Goal: Transaction & Acquisition: Purchase product/service

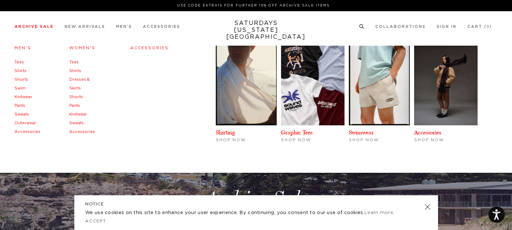
click at [18, 72] on link "Shirts" at bounding box center [20, 71] width 12 height 4
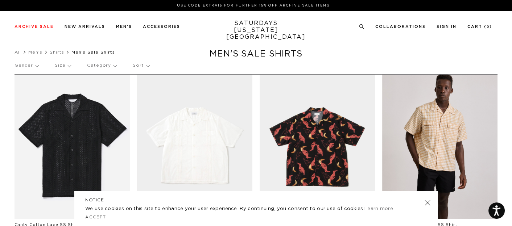
click at [201, 168] on link at bounding box center [194, 147] width 115 height 144
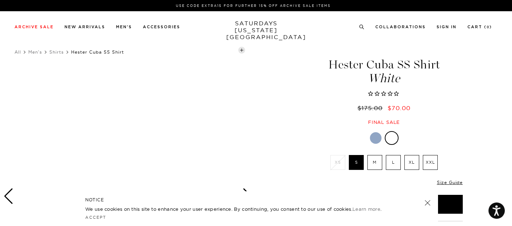
click at [372, 164] on label "M" at bounding box center [374, 162] width 15 height 15
click at [0, 0] on input "M" at bounding box center [0, 0] width 0 height 0
click at [429, 203] on link at bounding box center [427, 203] width 10 height 10
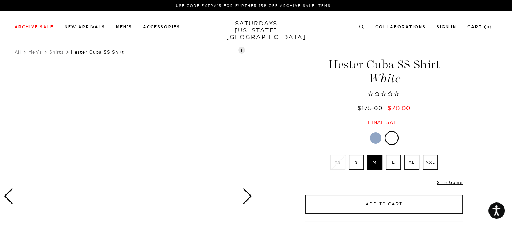
click at [391, 207] on button "Add to Cart" at bounding box center [383, 204] width 157 height 19
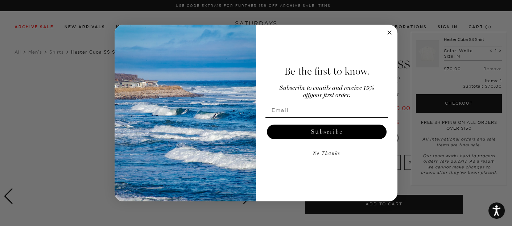
click at [389, 35] on circle "Close dialog" at bounding box center [389, 33] width 8 height 8
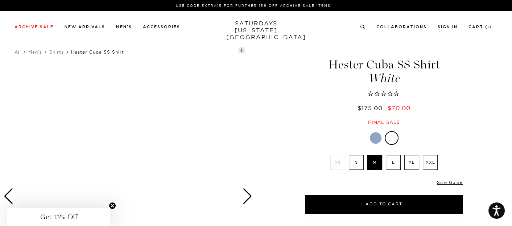
click at [8, 195] on div "Previous slide" at bounding box center [9, 196] width 10 height 16
click at [375, 139] on div at bounding box center [376, 138] width 12 height 12
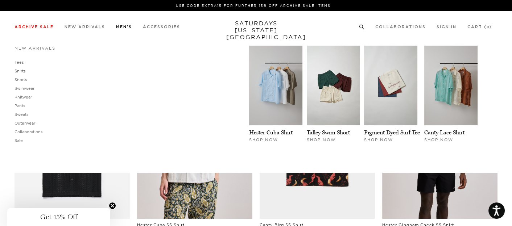
click at [18, 72] on link "Shirts" at bounding box center [19, 71] width 11 height 5
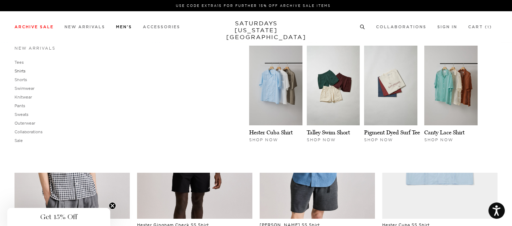
click at [21, 69] on link "Shirts" at bounding box center [19, 71] width 11 height 5
click at [20, 64] on link "Tees" at bounding box center [18, 62] width 9 height 5
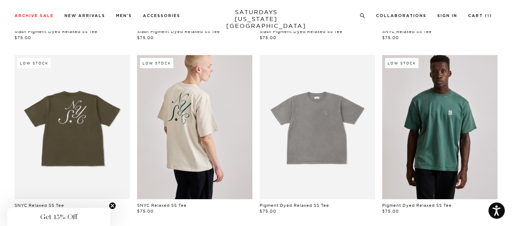
scroll to position [247, 0]
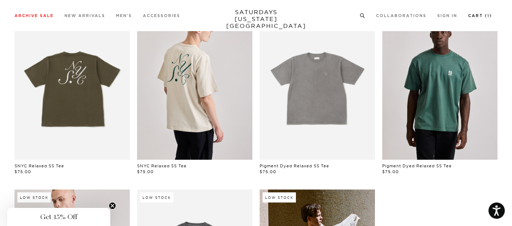
click at [476, 16] on link "Cart ( 1 )" at bounding box center [480, 16] width 24 height 4
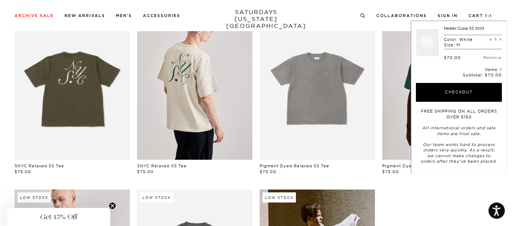
drag, startPoint x: 511, startPoint y: 92, endPoint x: 515, endPoint y: 109, distance: 17.4
click at [511, 109] on html "Accessibility Screen-Reader Guide, Feedback, and Issue Reporting | New window U…" at bounding box center [256, 150] width 512 height 795
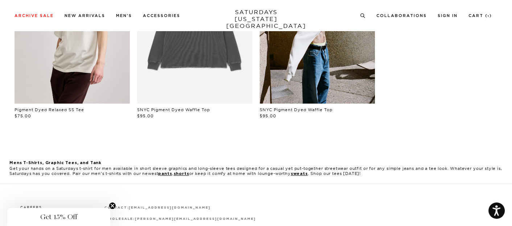
scroll to position [0, 0]
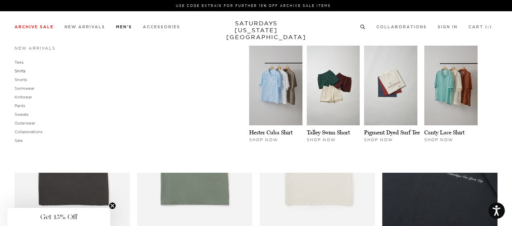
click at [21, 72] on link "Shirts" at bounding box center [19, 71] width 11 height 5
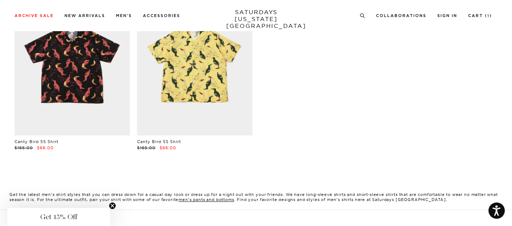
scroll to position [47, 0]
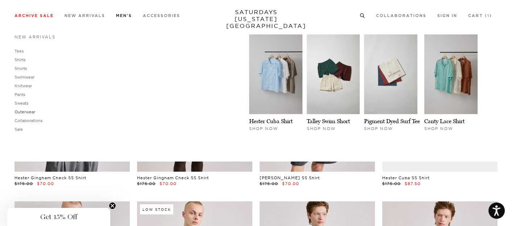
click at [26, 112] on link "Outerwear" at bounding box center [24, 111] width 21 height 5
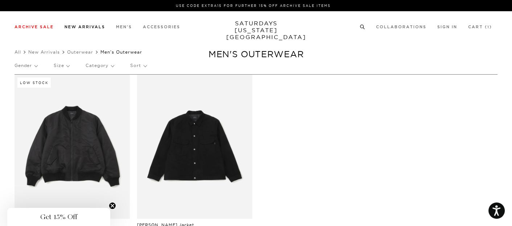
click at [86, 28] on link "New Arrivals" at bounding box center [85, 27] width 41 height 4
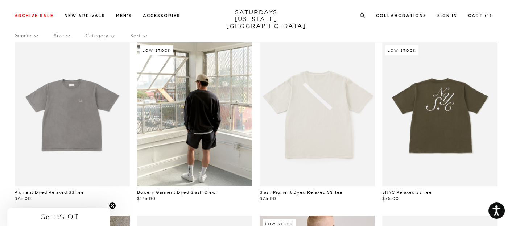
scroll to position [58, 0]
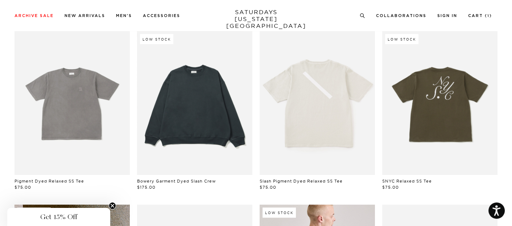
click at [194, 117] on link at bounding box center [194, 103] width 115 height 144
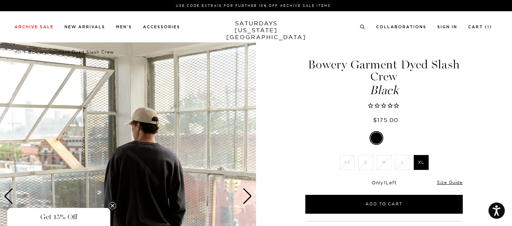
click at [246, 197] on div "Next slide" at bounding box center [248, 196] width 10 height 16
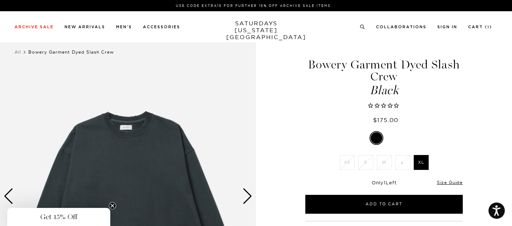
click at [246, 197] on div "Next slide" at bounding box center [248, 196] width 10 height 16
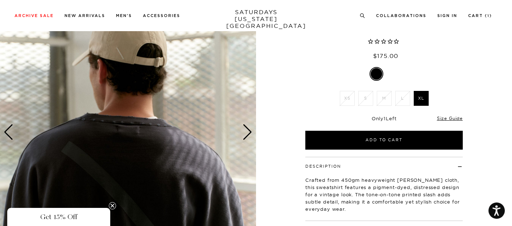
scroll to position [63, 0]
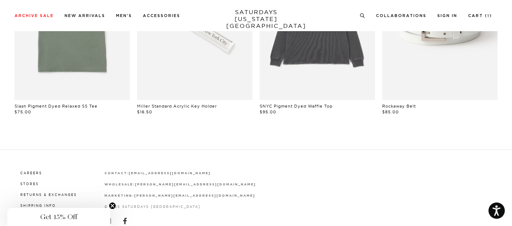
scroll to position [404, 0]
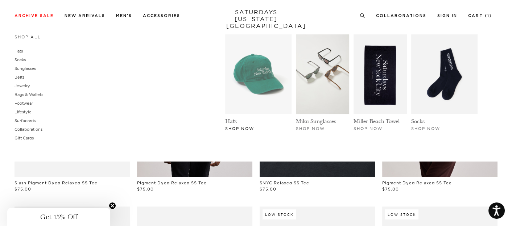
click at [265, 93] on img at bounding box center [258, 74] width 66 height 80
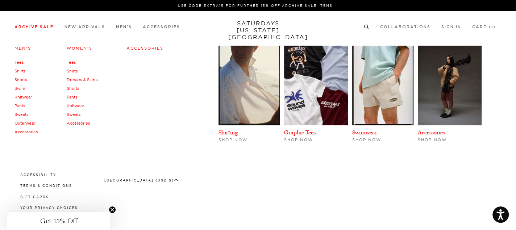
click at [26, 132] on link "Accessories" at bounding box center [25, 131] width 23 height 5
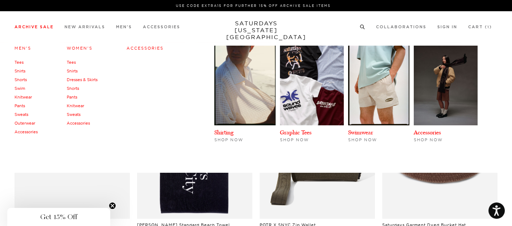
click at [20, 71] on link "Shirts" at bounding box center [19, 71] width 11 height 5
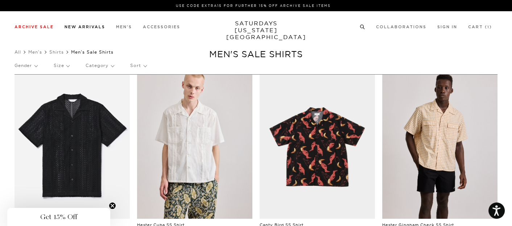
click at [86, 28] on link "New Arrivals" at bounding box center [85, 27] width 41 height 4
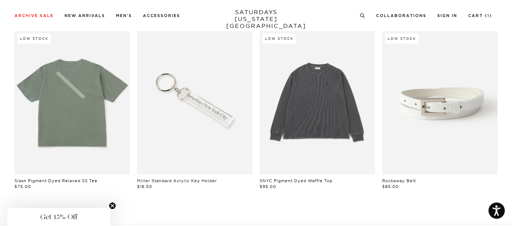
scroll to position [591, 0]
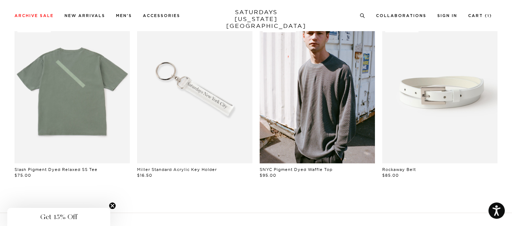
click at [331, 116] on link at bounding box center [317, 91] width 115 height 144
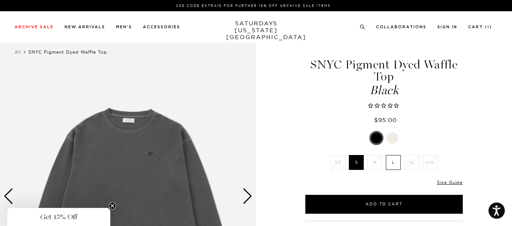
click at [393, 138] on div at bounding box center [392, 138] width 12 height 12
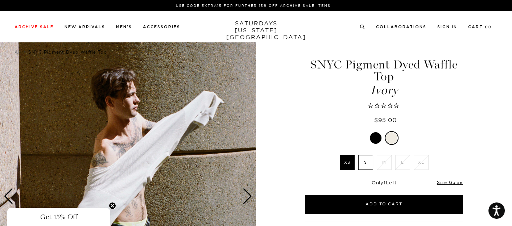
click at [374, 140] on div at bounding box center [376, 138] width 12 height 12
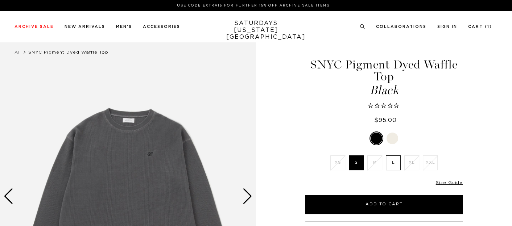
click at [394, 156] on label "L" at bounding box center [393, 163] width 15 height 15
click at [0, 0] on input "L" at bounding box center [0, 0] width 0 height 0
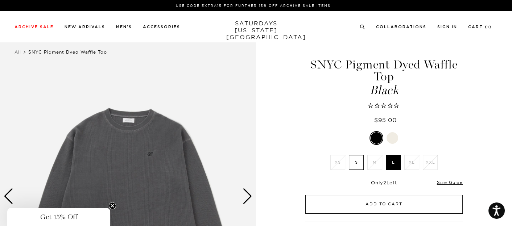
click at [386, 206] on button "Add to Cart" at bounding box center [383, 204] width 157 height 19
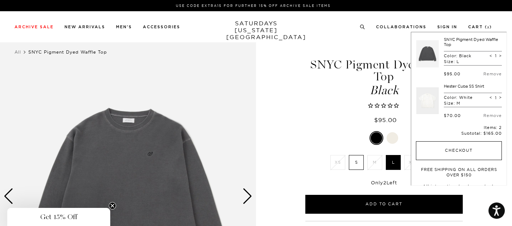
click at [451, 151] on button "Checkout" at bounding box center [459, 150] width 86 height 19
